Goal: Task Accomplishment & Management: Complete application form

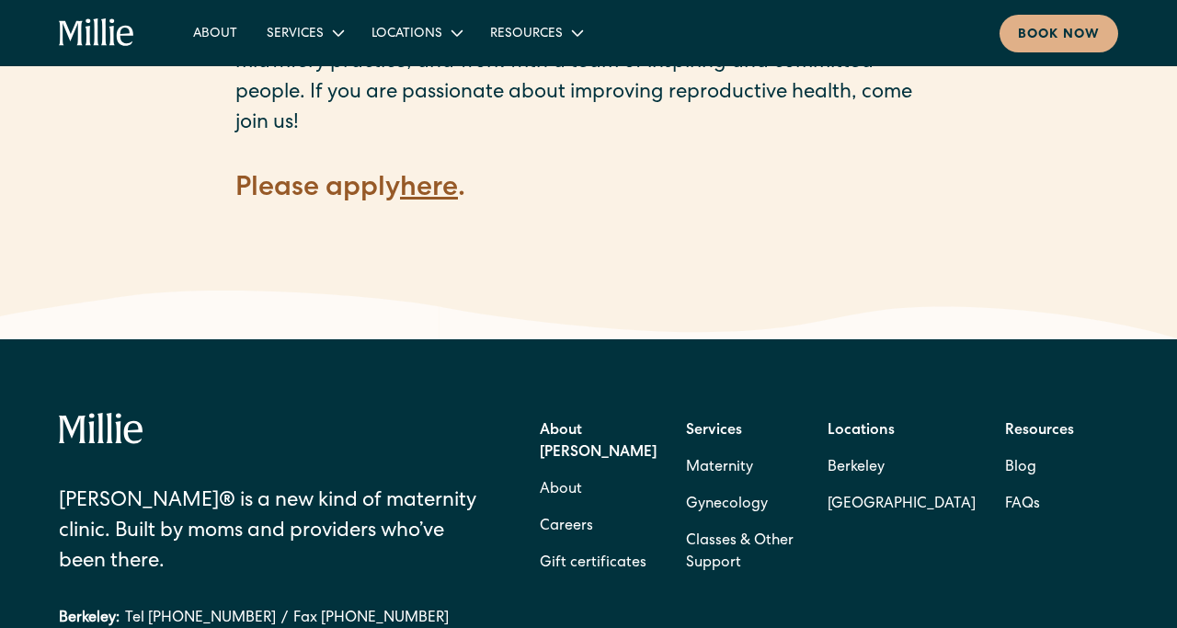
scroll to position [2784, 0]
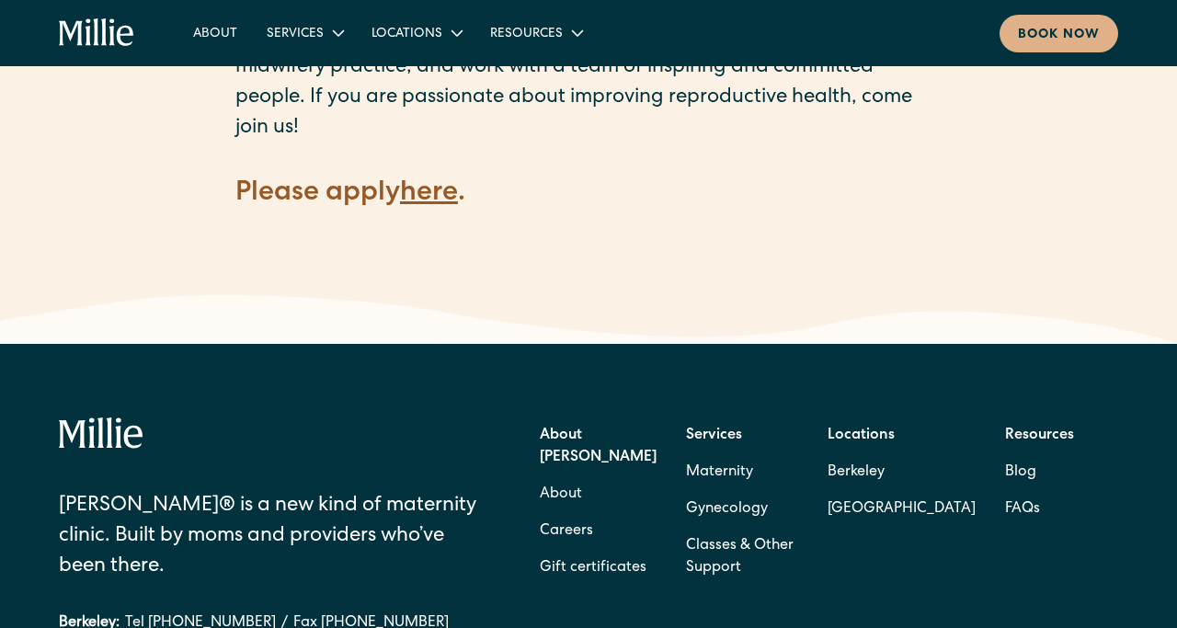
click at [423, 180] on strong "here" at bounding box center [429, 194] width 58 height 28
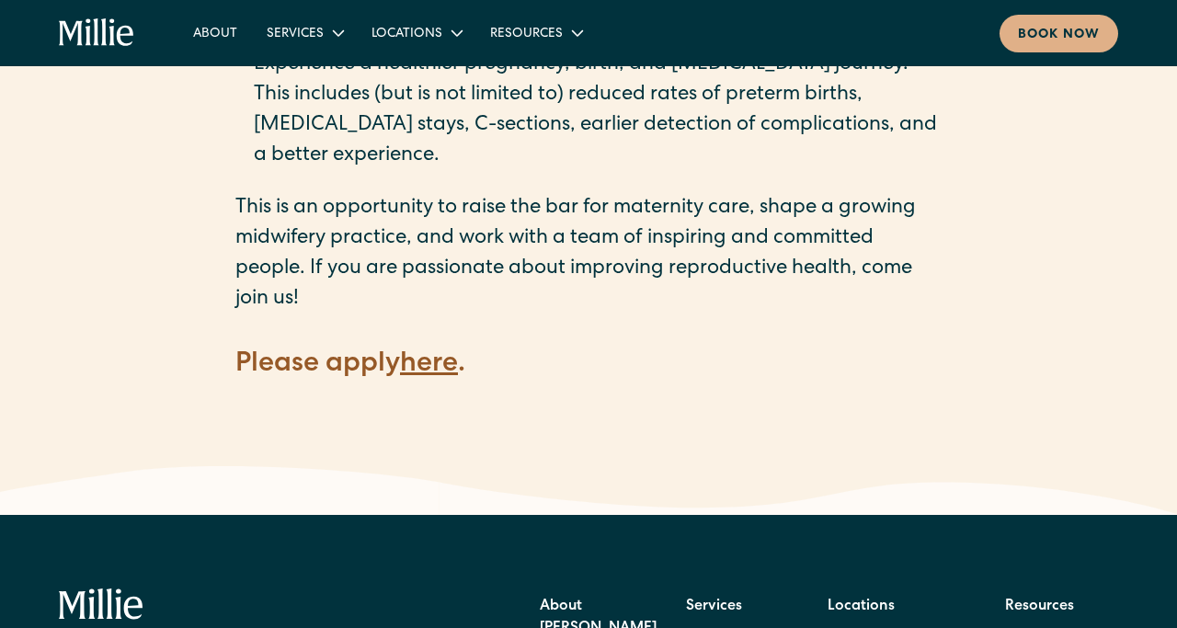
scroll to position [2605, 0]
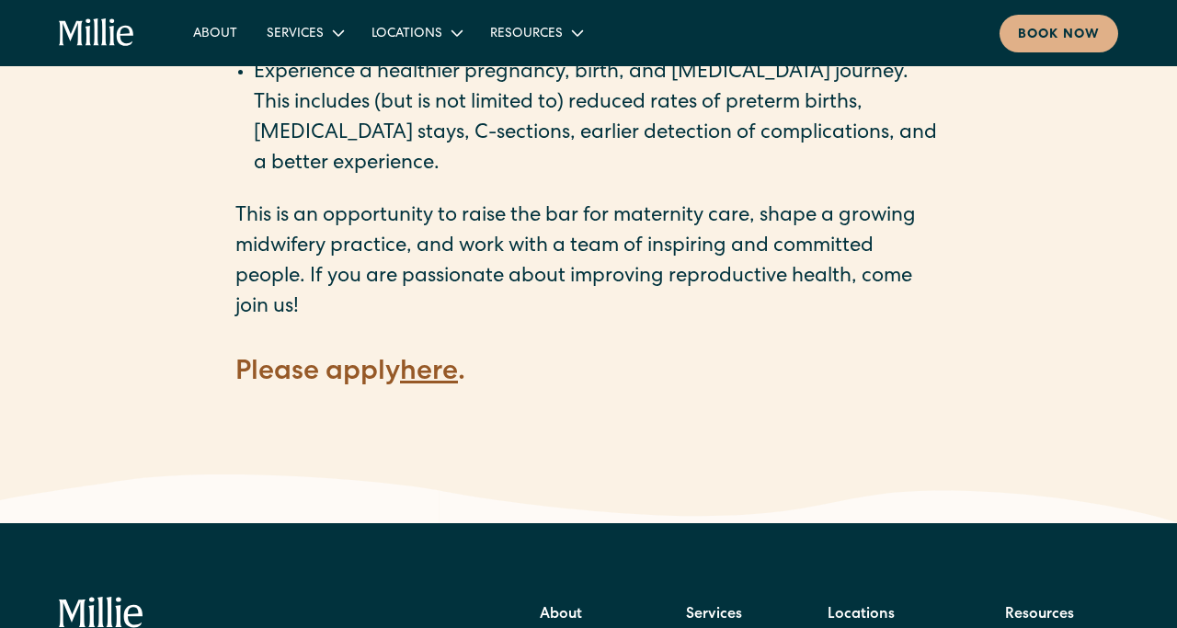
click at [431, 360] on strong "here" at bounding box center [429, 374] width 58 height 28
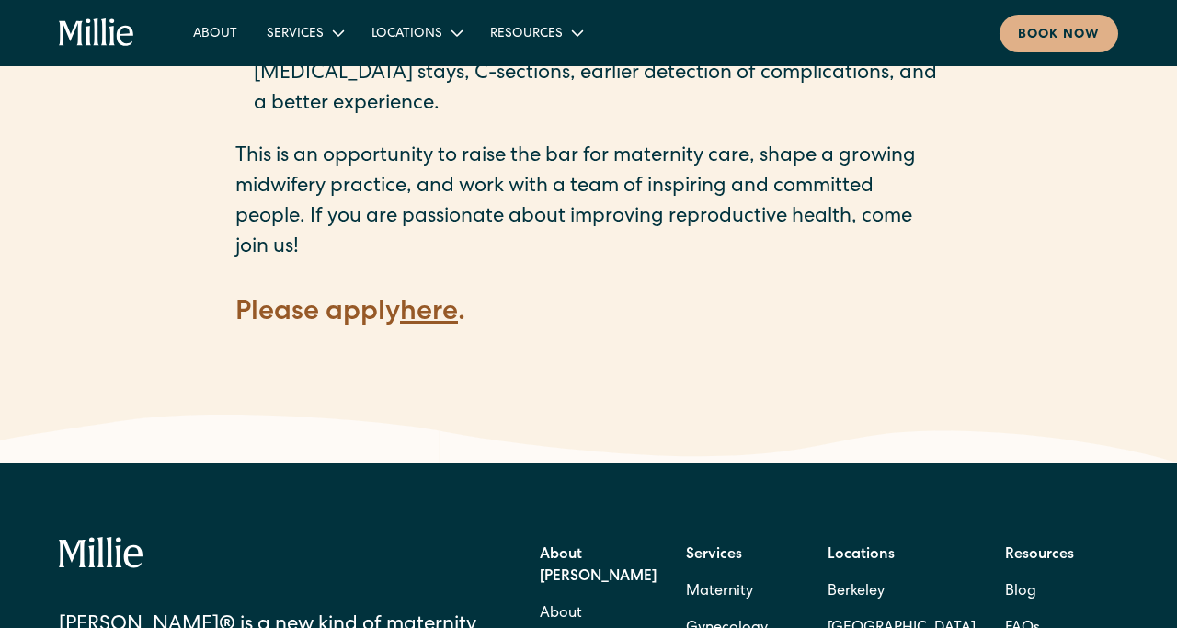
scroll to position [2672, 0]
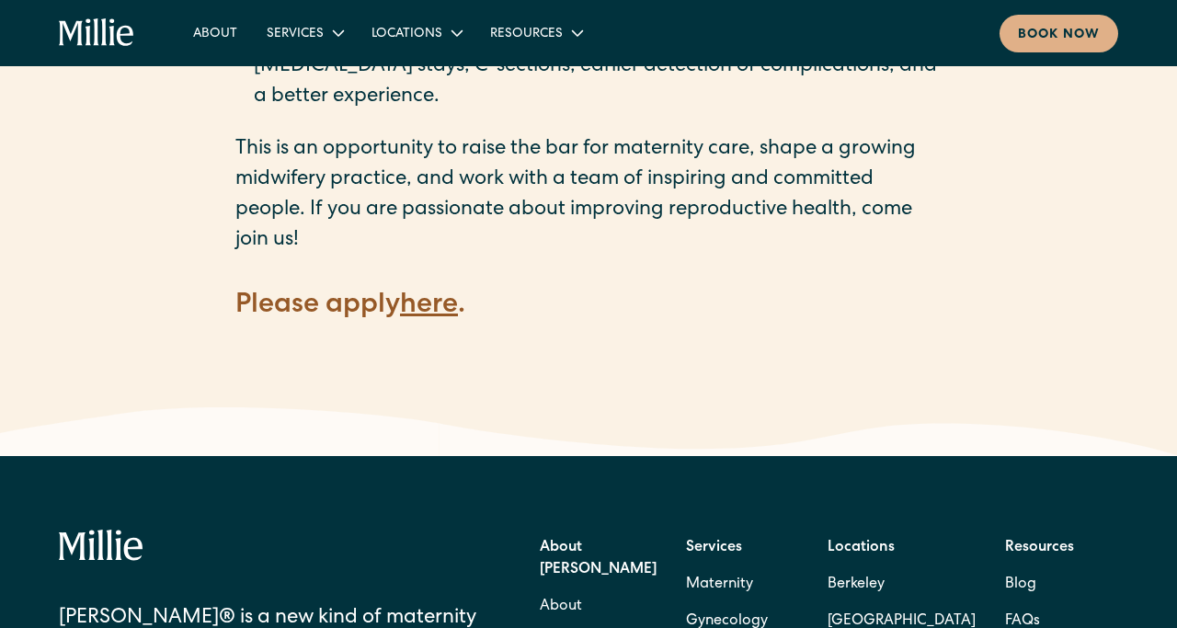
click at [444, 293] on strong "here" at bounding box center [429, 307] width 58 height 28
